Goal: Transaction & Acquisition: Purchase product/service

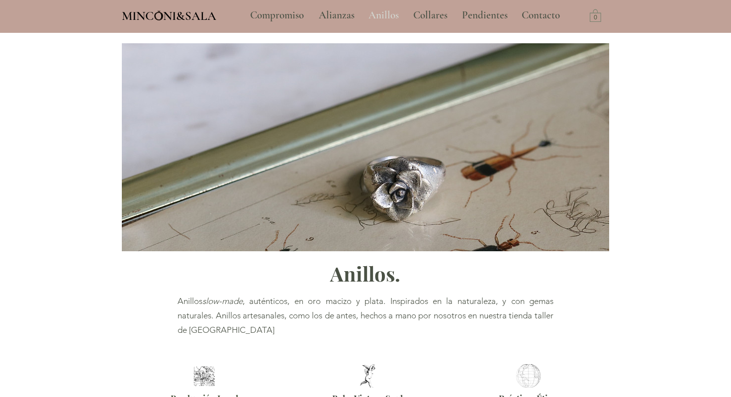
click at [395, 11] on p "Anillos" at bounding box center [384, 15] width 40 height 25
click at [423, 12] on p "Collares" at bounding box center [431, 15] width 44 height 25
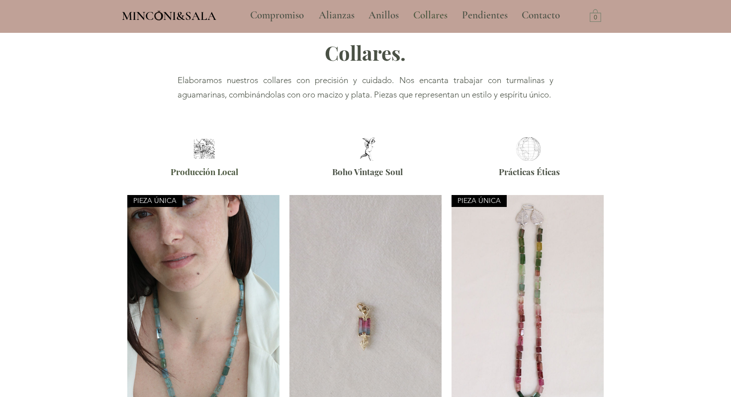
scroll to position [224, 0]
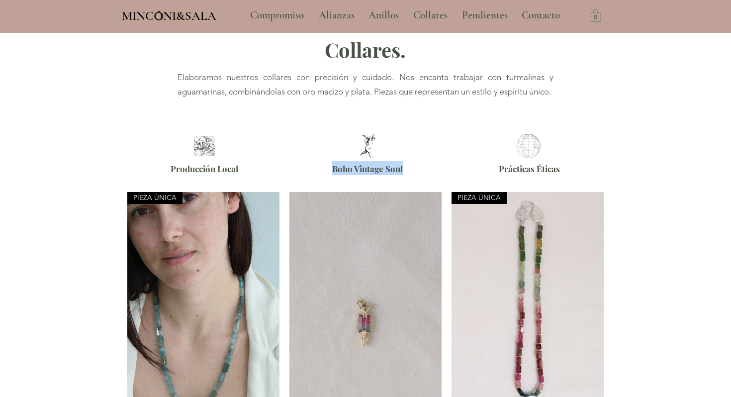
drag, startPoint x: 333, startPoint y: 175, endPoint x: 422, endPoint y: 175, distance: 88.6
click at [422, 175] on p "Boho Vintage Soul" at bounding box center [368, 168] width 152 height 14
copy span "Boho Vintage Soul"
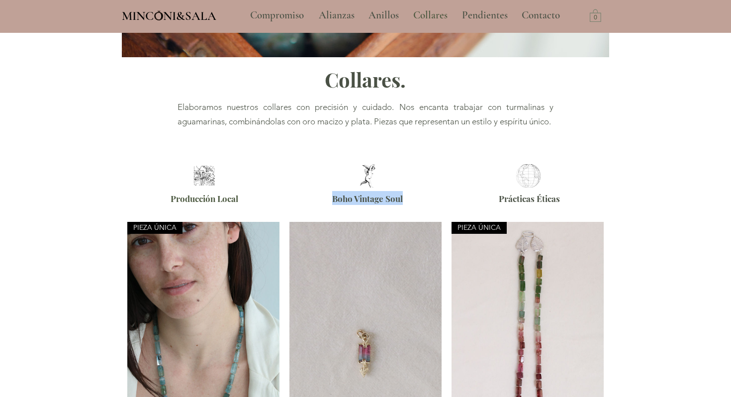
scroll to position [191, 0]
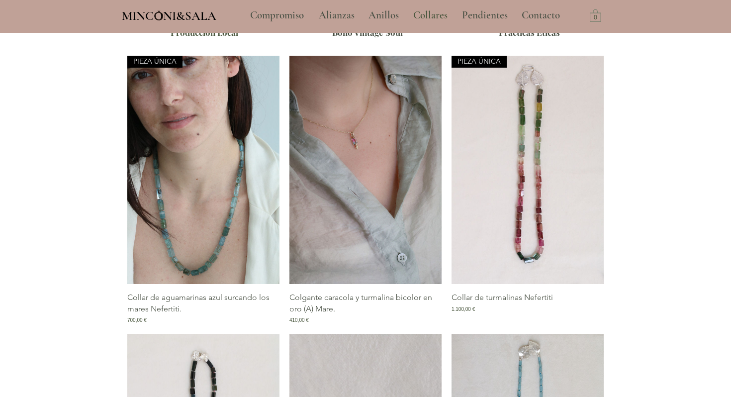
scroll to position [364, 0]
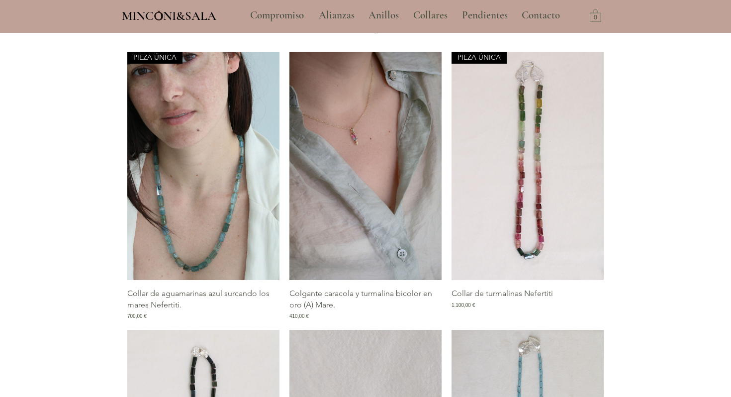
click at [340, 186] on img "Galería de Colgante caracola y turmalina bicolor en oro (A) Mare." at bounding box center [366, 166] width 152 height 228
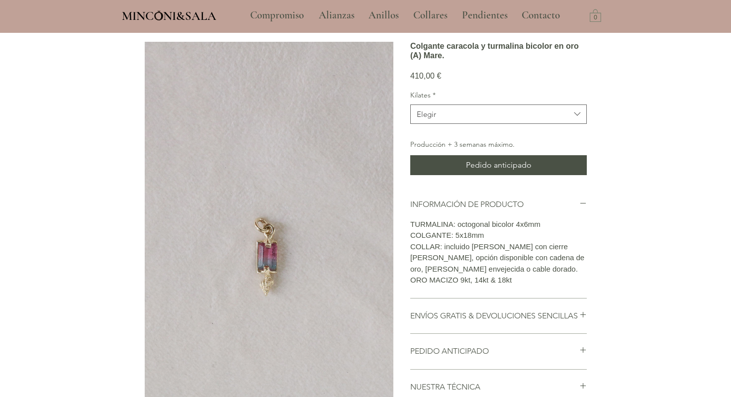
scroll to position [72, 0]
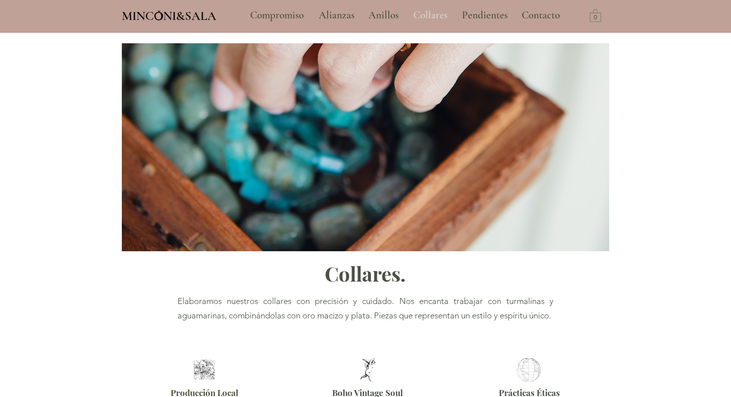
click at [430, 9] on p "Collares" at bounding box center [431, 15] width 44 height 25
click at [477, 17] on p "Pendientes" at bounding box center [485, 15] width 56 height 25
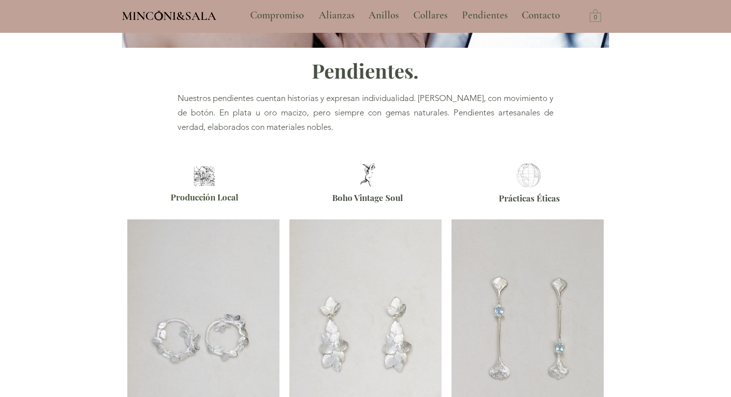
scroll to position [168, 0]
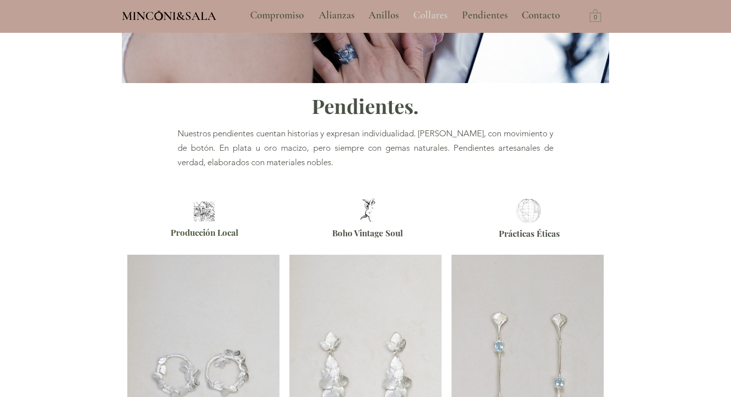
click at [425, 11] on p "Collares" at bounding box center [431, 15] width 44 height 25
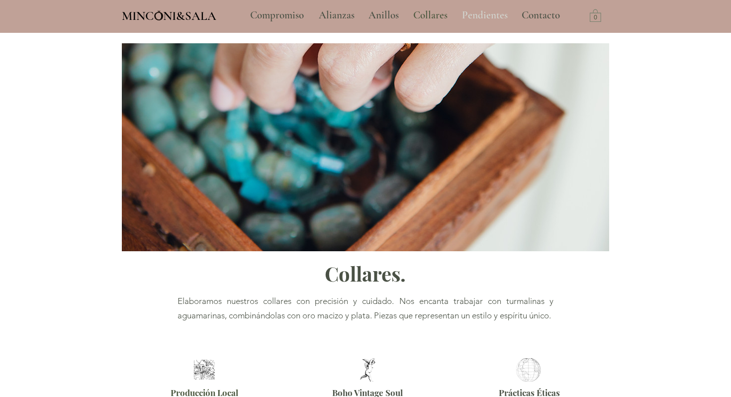
click at [489, 18] on p "Pendientes" at bounding box center [485, 15] width 56 height 25
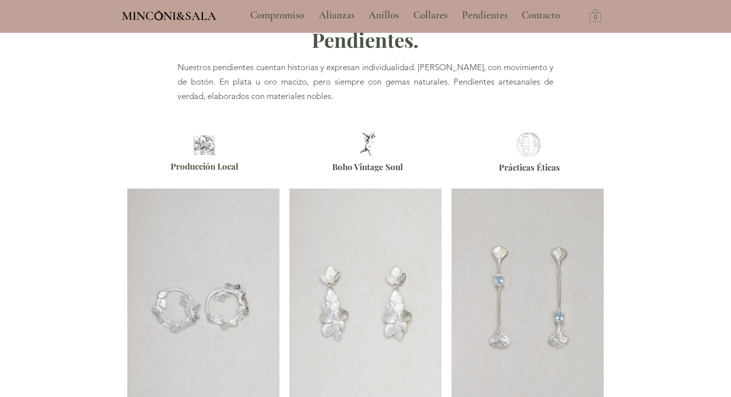
scroll to position [241, 0]
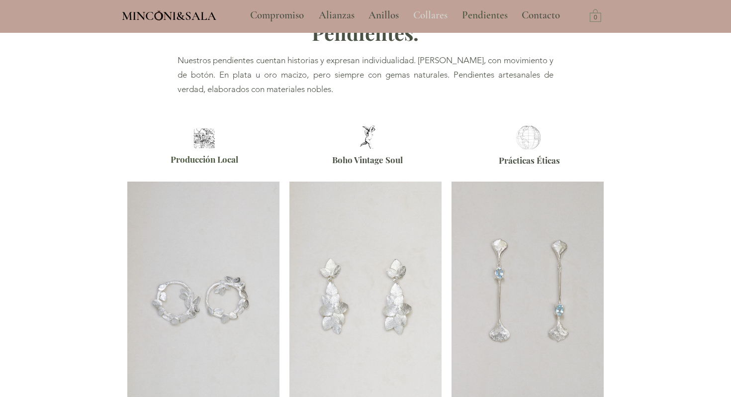
click at [416, 15] on p "Collares" at bounding box center [431, 15] width 44 height 25
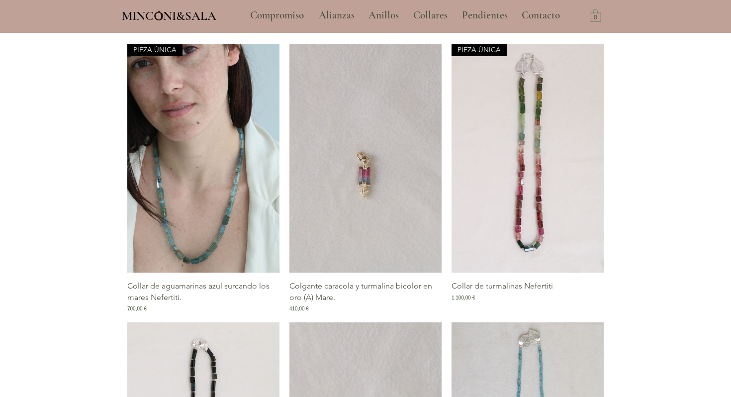
scroll to position [374, 0]
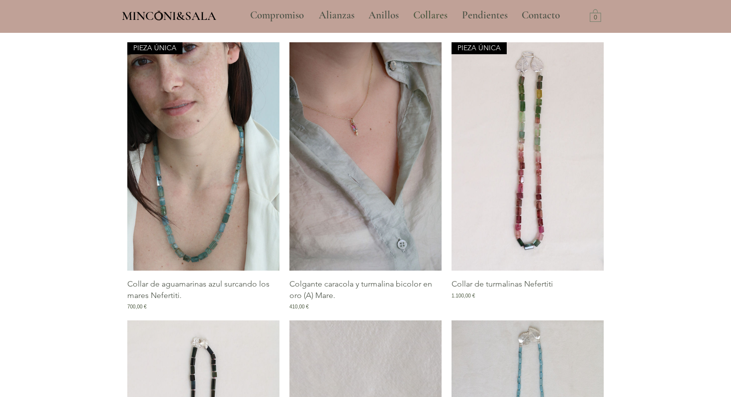
click at [378, 191] on img "Galería de Colgante caracola y turmalina bicolor en oro (A) Mare." at bounding box center [366, 156] width 152 height 228
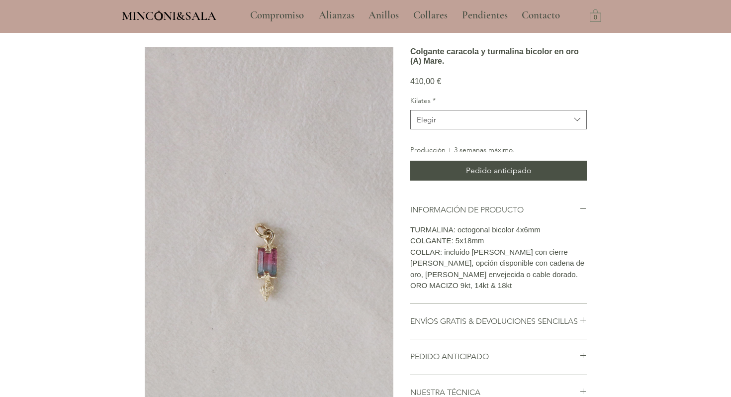
scroll to position [102, 0]
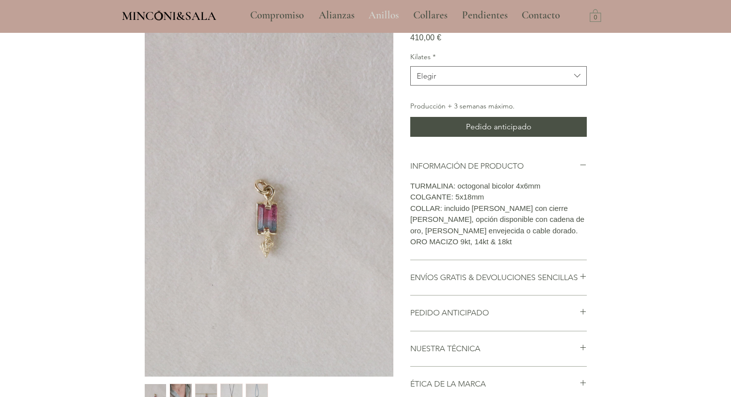
click at [379, 17] on p "Anillos" at bounding box center [384, 15] width 40 height 25
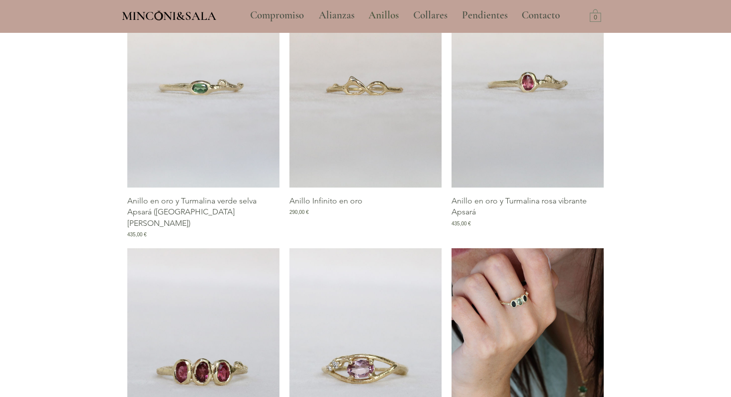
scroll to position [409, 0]
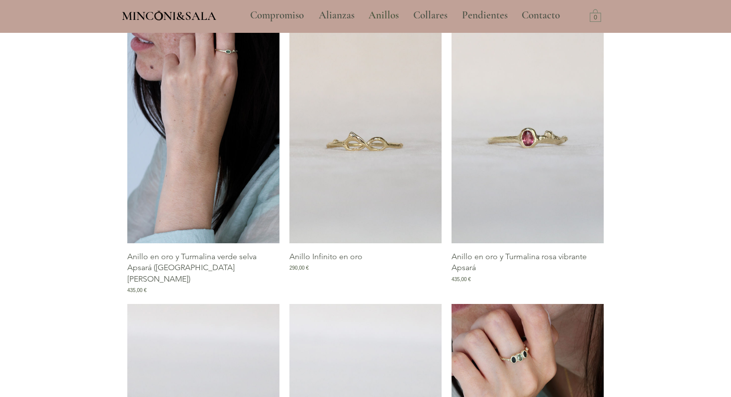
click at [208, 182] on img "Galería de Anillo en oro y Turmalina verde selva Apsará (East West)" at bounding box center [203, 129] width 152 height 228
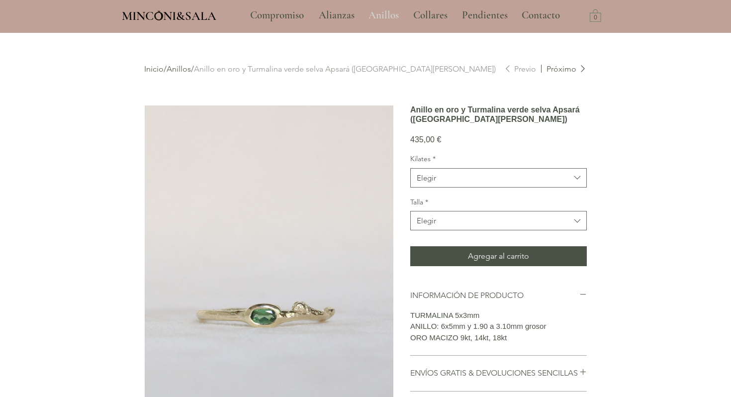
click at [389, 13] on p "Anillos" at bounding box center [384, 15] width 40 height 25
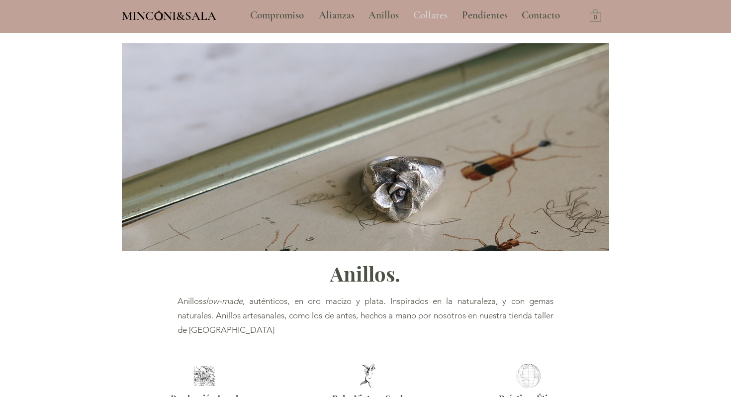
click at [431, 19] on p "Collares" at bounding box center [431, 15] width 44 height 25
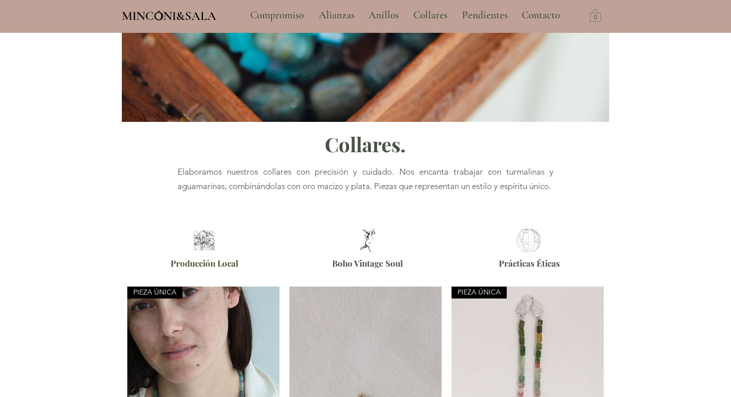
scroll to position [82, 0]
